Goal: Task Accomplishment & Management: Manage account settings

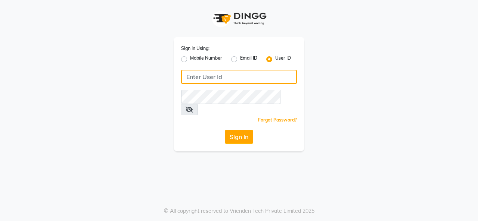
click at [203, 77] on input "Username" at bounding box center [239, 77] width 116 height 14
type input "lifetree"
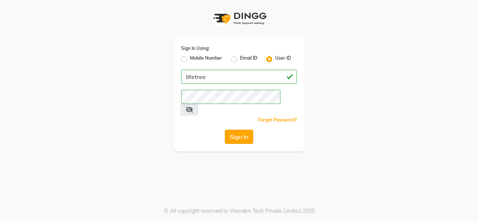
click at [230, 130] on button "Sign In" at bounding box center [239, 137] width 28 height 14
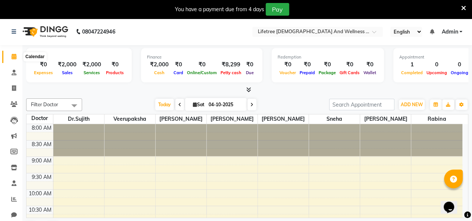
click at [14, 59] on icon at bounding box center [14, 57] width 5 height 6
click at [432, 107] on button "button" at bounding box center [436, 105] width 12 height 10
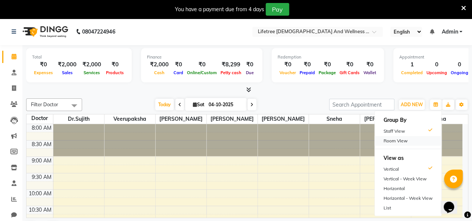
click at [409, 137] on div "Room View" at bounding box center [408, 141] width 67 height 10
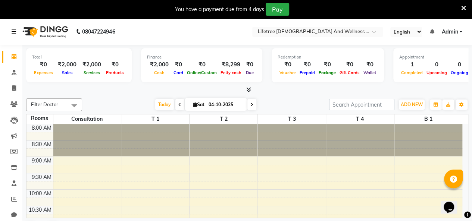
click at [16, 34] on icon at bounding box center [14, 31] width 4 height 5
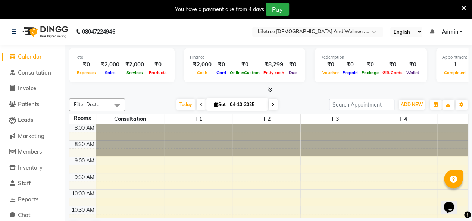
click at [449, 31] on span "Admin" at bounding box center [450, 32] width 16 height 8
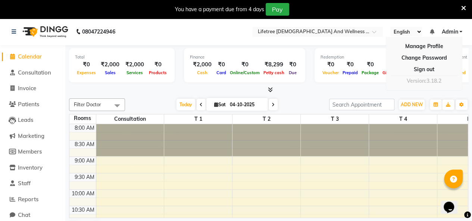
click at [31, 31] on img at bounding box center [44, 31] width 51 height 21
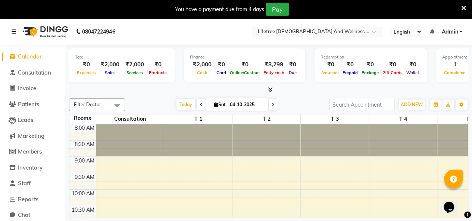
click at [13, 32] on icon at bounding box center [14, 31] width 4 height 5
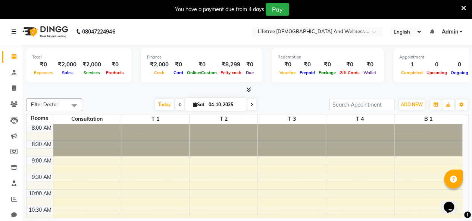
click at [13, 32] on icon at bounding box center [14, 31] width 4 height 5
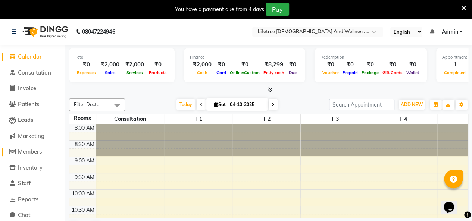
click at [31, 150] on span "Members" at bounding box center [30, 151] width 24 height 7
select select
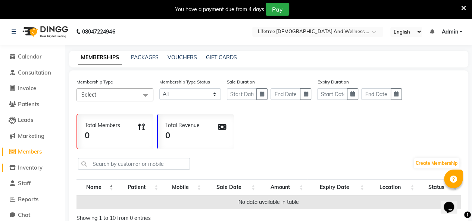
click at [33, 165] on span "Inventory" at bounding box center [30, 167] width 25 height 7
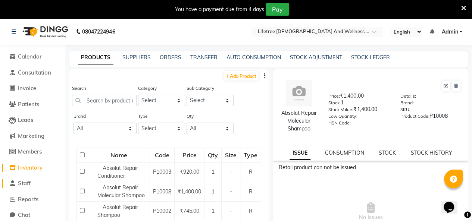
click at [24, 187] on link "Staff" at bounding box center [33, 184] width 62 height 9
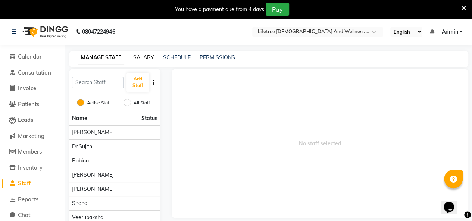
click at [139, 59] on link "SALARY" at bounding box center [143, 57] width 21 height 7
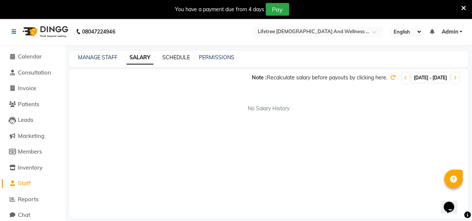
click at [170, 55] on link "SCHEDULE" at bounding box center [176, 57] width 28 height 7
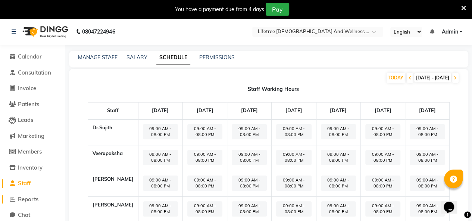
click at [25, 199] on span "Reports" at bounding box center [28, 199] width 21 height 7
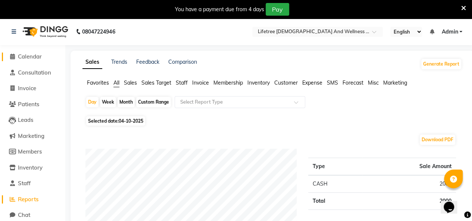
click at [36, 58] on span "Calendar" at bounding box center [30, 56] width 24 height 7
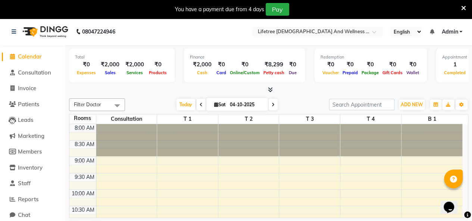
click at [455, 31] on span "Admin" at bounding box center [450, 32] width 16 height 8
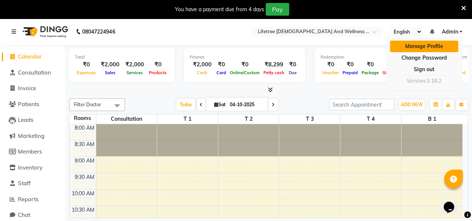
click at [437, 46] on link "Manage Profile" at bounding box center [424, 47] width 68 height 12
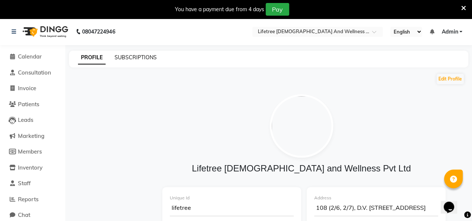
click at [137, 59] on link "SUBSCRIPTIONS" at bounding box center [136, 57] width 42 height 7
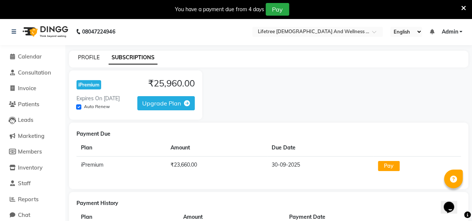
click at [91, 58] on link "PROFILE" at bounding box center [89, 57] width 22 height 7
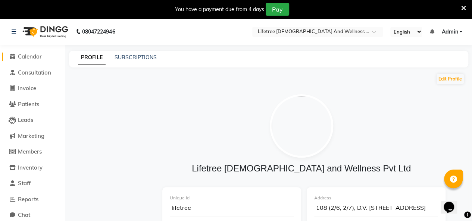
click at [33, 55] on span "Calendar" at bounding box center [30, 56] width 24 height 7
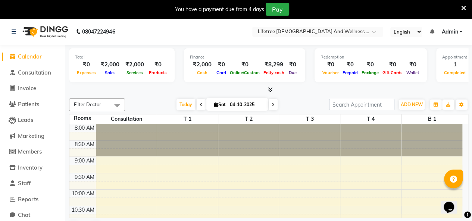
scroll to position [19, 0]
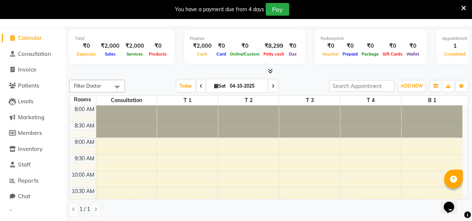
drag, startPoint x: 65, startPoint y: 49, endPoint x: 59, endPoint y: 94, distance: 45.9
click at [44, 178] on link "Reports" at bounding box center [33, 181] width 62 height 9
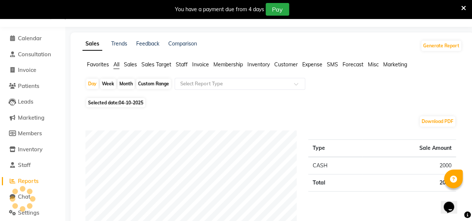
scroll to position [19, 0]
click at [464, 9] on icon at bounding box center [463, 8] width 5 height 7
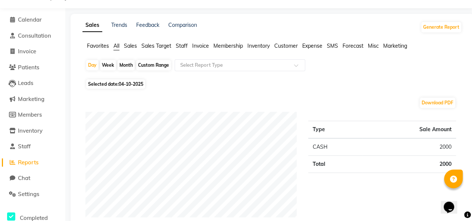
scroll to position [0, 0]
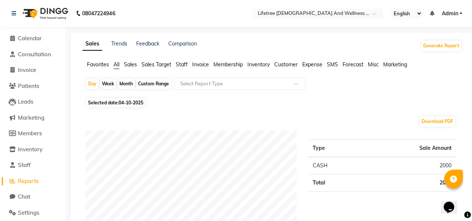
click at [39, 44] on li "Calendar" at bounding box center [32, 39] width 65 height 16
click at [31, 36] on span "Calendar" at bounding box center [30, 38] width 24 height 7
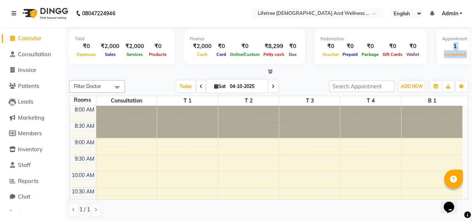
drag, startPoint x: 462, startPoint y: 50, endPoint x: 446, endPoint y: 50, distance: 16.4
drag, startPoint x: 226, startPoint y: 6, endPoint x: 169, endPoint y: 12, distance: 57.0
click at [169, 12] on nav "08047224946 Select Location × Lifetree Ayurveda And Wellness Pvt Ltd, Mallathah…" at bounding box center [236, 13] width 472 height 27
click at [453, 46] on div "1" at bounding box center [454, 46] width 25 height 9
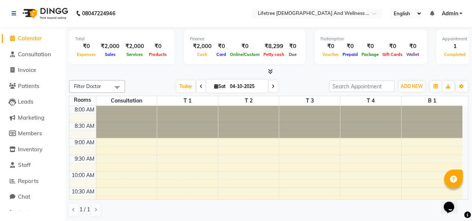
click at [270, 69] on icon at bounding box center [270, 72] width 5 height 6
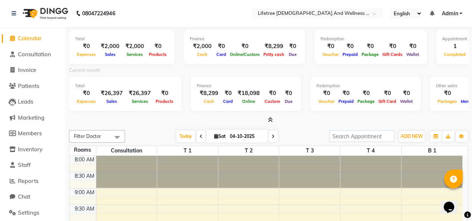
click at [271, 116] on span at bounding box center [269, 120] width 8 height 8
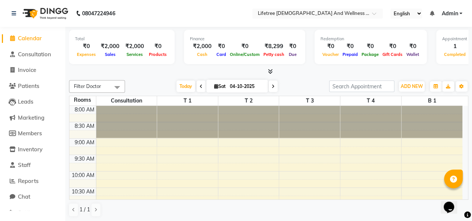
click at [269, 71] on icon at bounding box center [270, 72] width 5 height 6
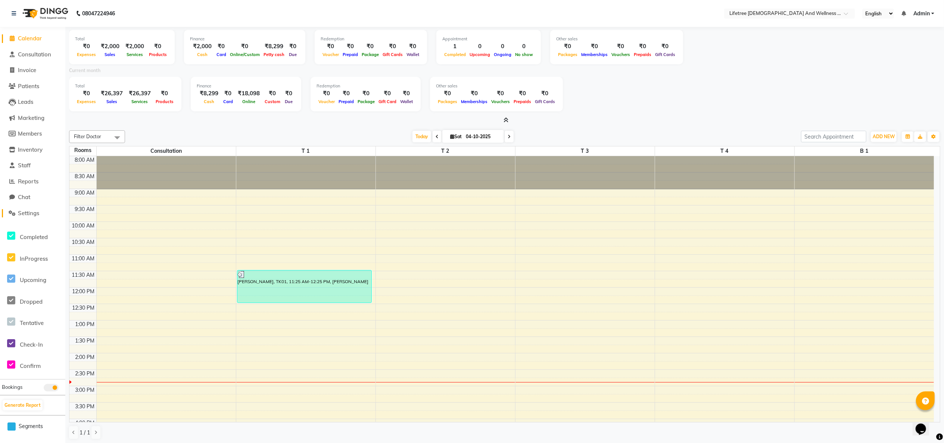
click at [25, 212] on span "Settings" at bounding box center [28, 212] width 21 height 7
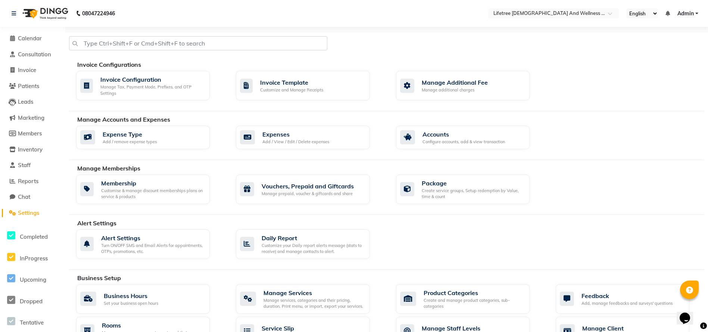
click at [27, 44] on li "Calendar" at bounding box center [32, 39] width 65 height 16
click at [27, 40] on span "Calendar" at bounding box center [30, 38] width 24 height 7
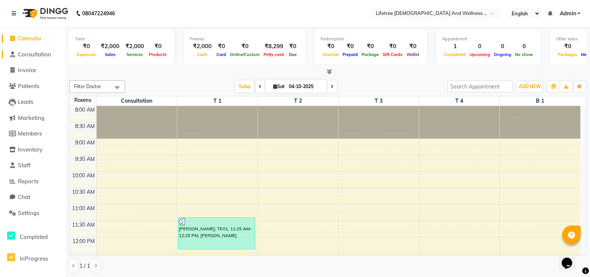
click at [32, 53] on span "Consultation" at bounding box center [34, 54] width 33 height 7
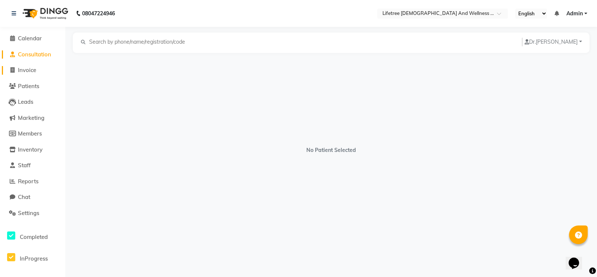
click at [28, 68] on span "Invoice" at bounding box center [27, 69] width 18 height 7
select select "9053"
select select "service"
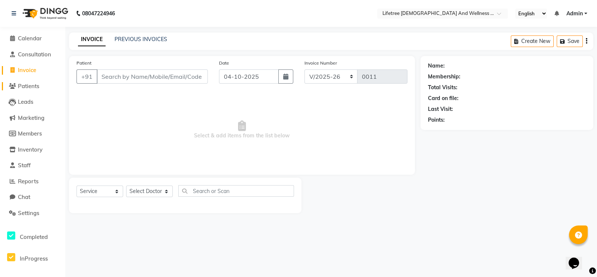
click at [28, 82] on link "Patients" at bounding box center [33, 86] width 62 height 9
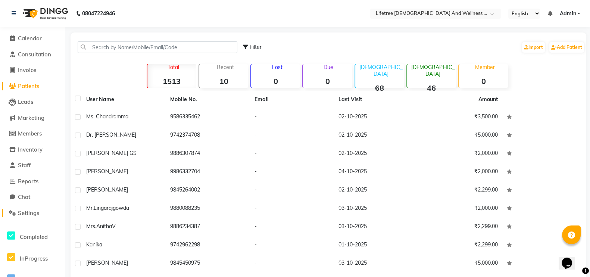
click at [27, 209] on link "Settings" at bounding box center [33, 213] width 62 height 9
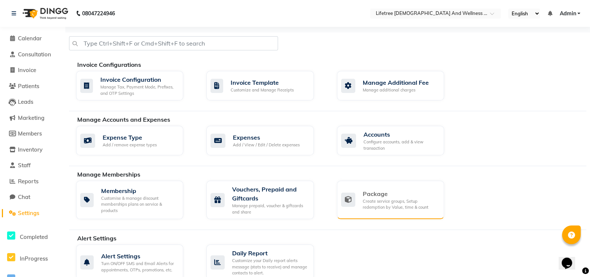
click at [384, 190] on div "Package" at bounding box center [400, 193] width 75 height 9
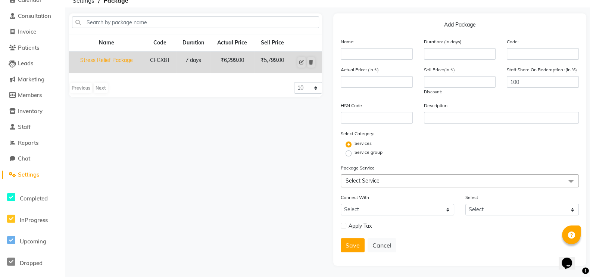
scroll to position [41, 0]
click at [477, 79] on input "100" at bounding box center [543, 82] width 72 height 12
type input "1"
click at [223, 146] on div "Name Code Duration Actual Price Sell Price Stress Relief Package CFGX8T 7 days …" at bounding box center [195, 139] width 264 height 252
click at [477, 84] on input "number" at bounding box center [543, 82] width 72 height 12
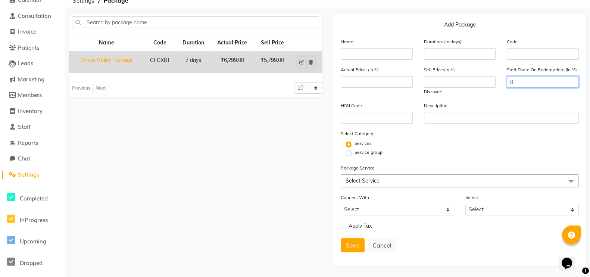
type input "0"
click at [274, 149] on div "Name Code Duration Actual Price Sell Price Stress Relief Package CFGX8T 7 days …" at bounding box center [195, 139] width 264 height 252
click at [477, 178] on span "Select Service" at bounding box center [460, 180] width 238 height 13
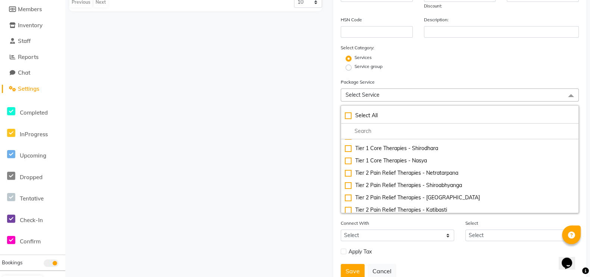
scroll to position [0, 0]
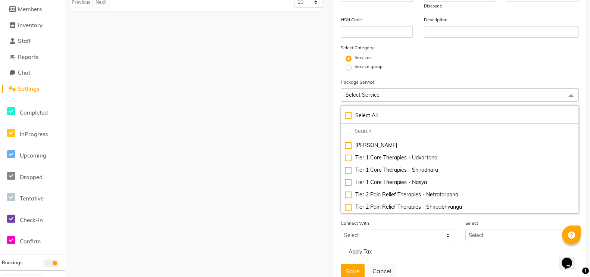
click at [197, 153] on div "Name Code Duration Actual Price Sell Price Stress Relief Package CFGX8T 7 days …" at bounding box center [195, 110] width 264 height 364
